Goal: Task Accomplishment & Management: Use online tool/utility

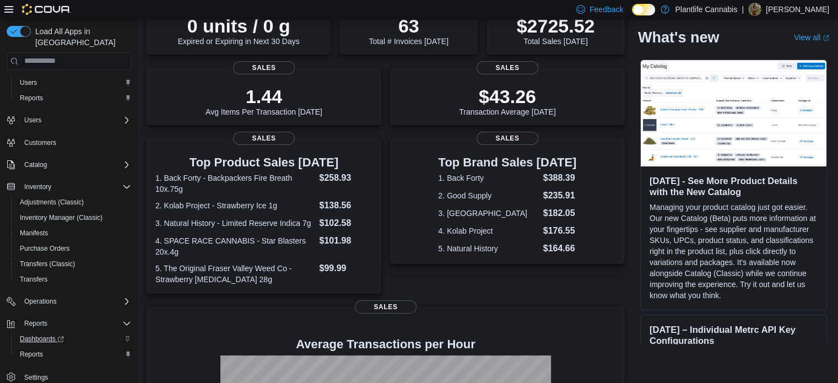
scroll to position [220, 0]
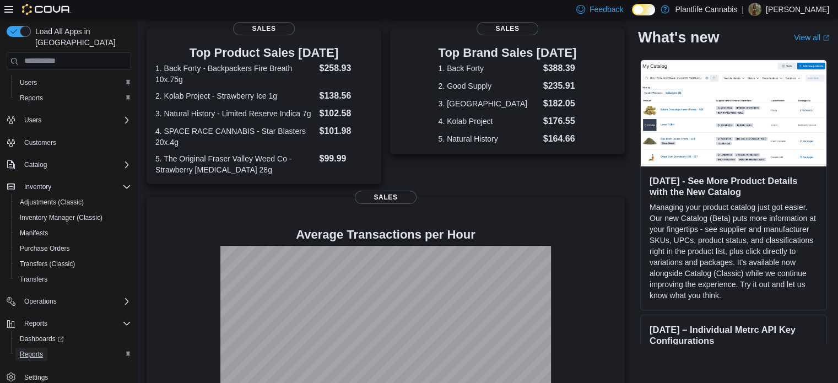
click at [44, 348] on link "Reports" at bounding box center [31, 354] width 32 height 13
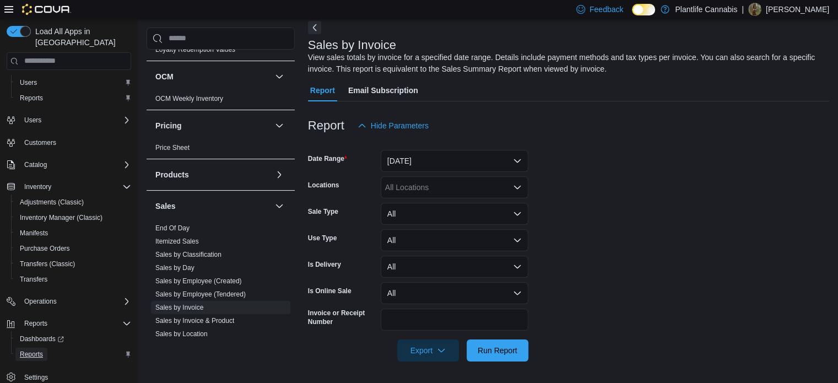
scroll to position [574, 0]
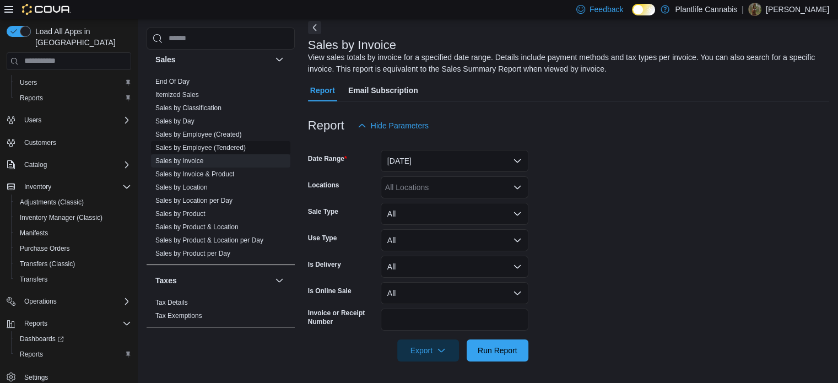
click at [192, 144] on link "Sales by Employee (Tendered)" at bounding box center [200, 148] width 90 height 8
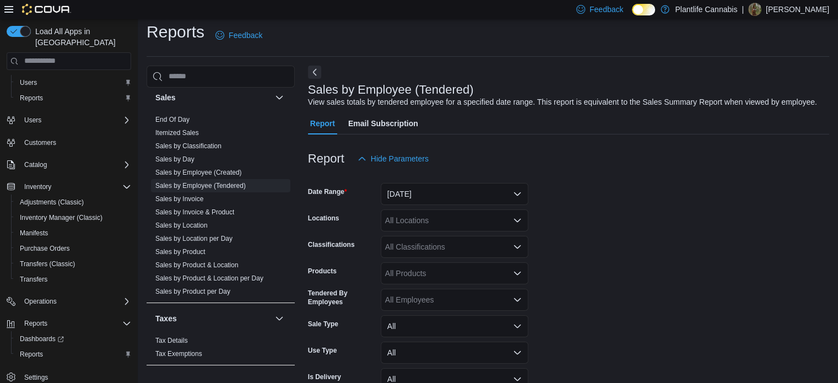
scroll to position [25, 0]
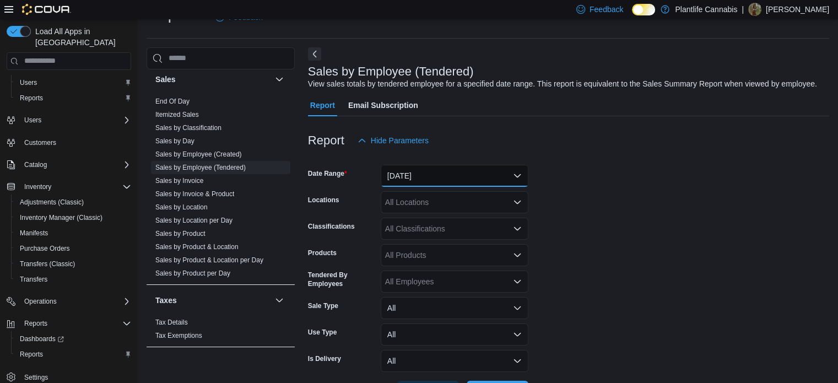
click at [453, 185] on button "[DATE]" at bounding box center [455, 176] width 148 height 22
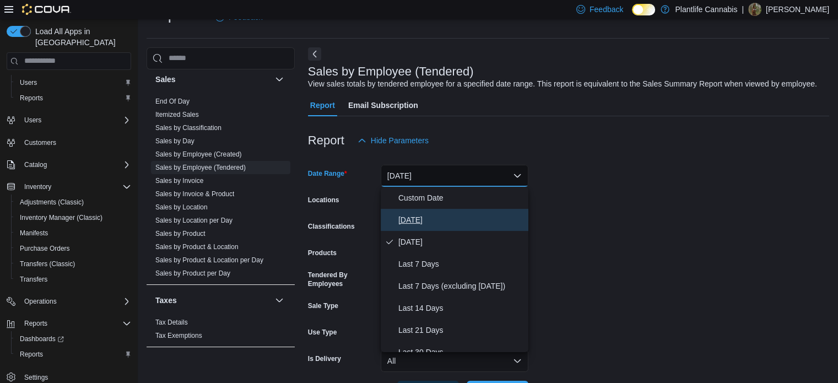
click at [431, 215] on span "[DATE]" at bounding box center [461, 219] width 126 height 13
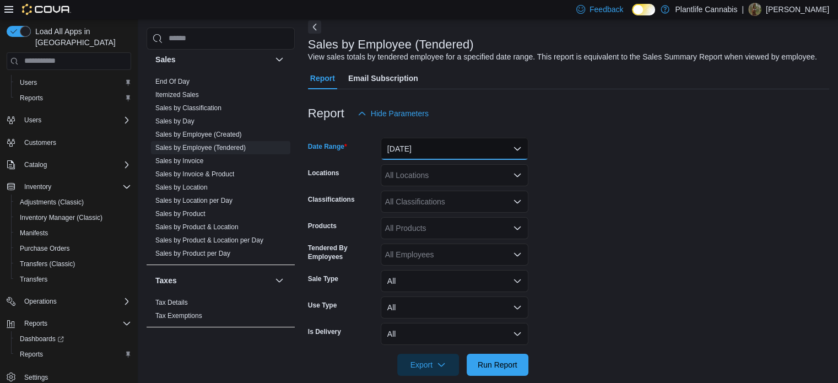
scroll to position [67, 0]
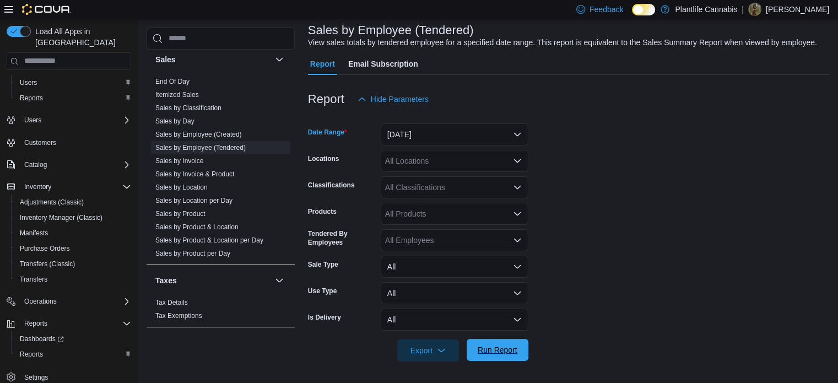
click at [502, 352] on span "Run Report" at bounding box center [498, 349] width 40 height 11
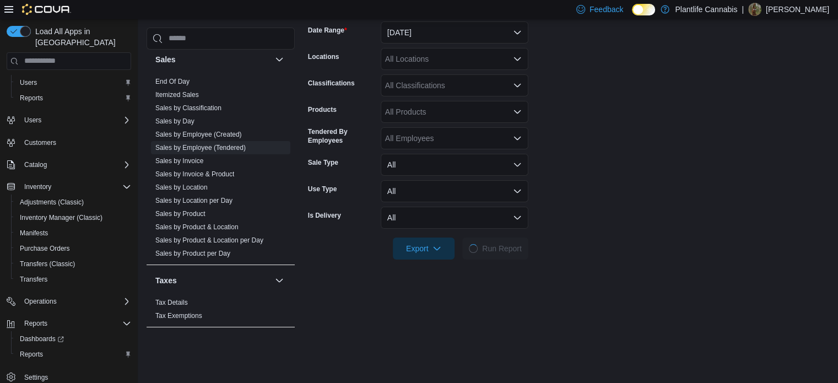
scroll to position [386, 0]
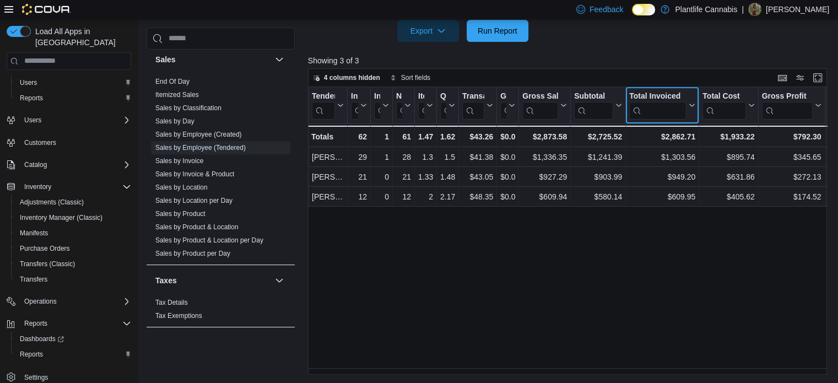
click at [690, 107] on icon at bounding box center [690, 105] width 9 height 7
